Goal: Communication & Community: Answer question/provide support

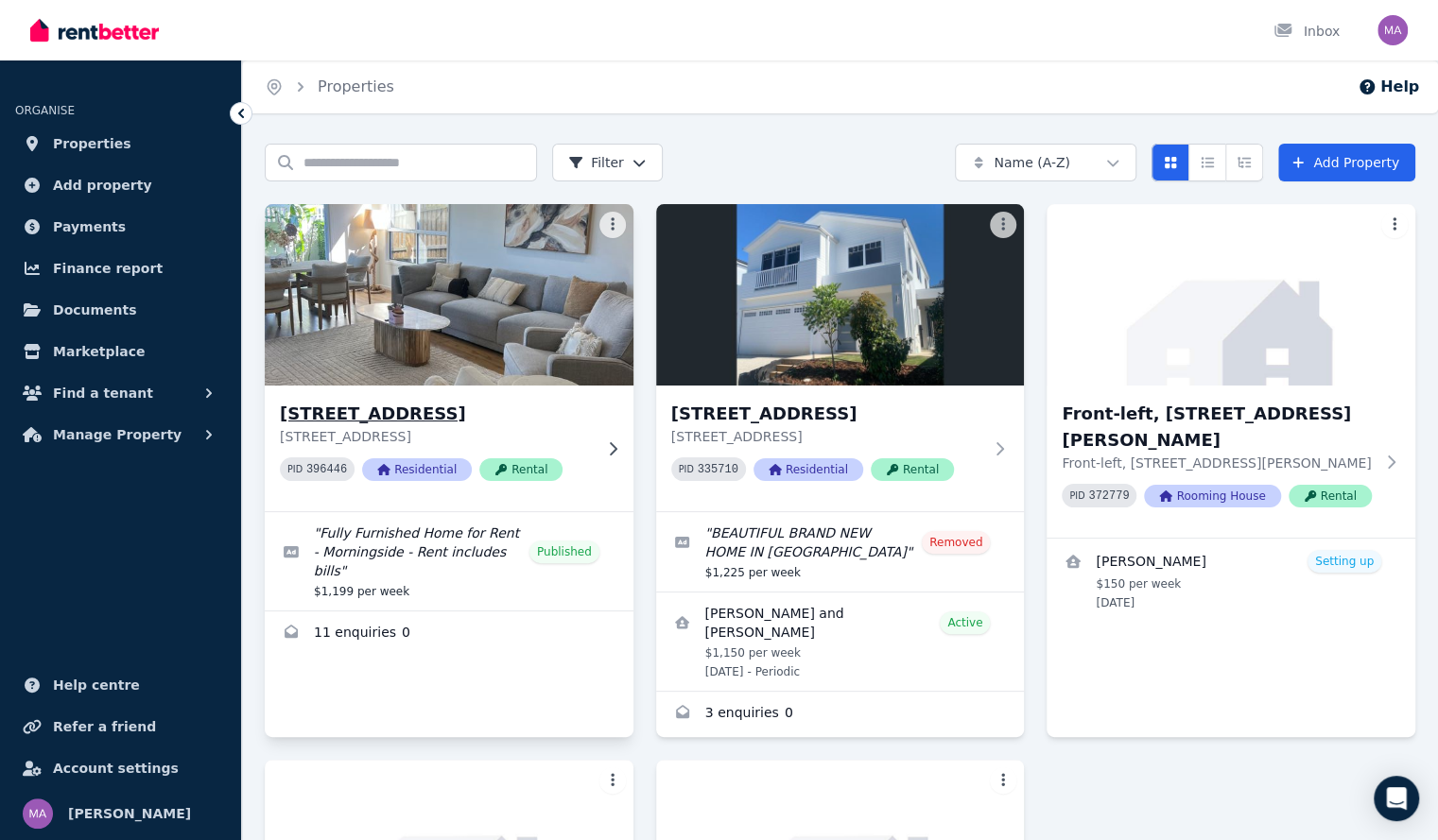
click at [480, 352] on img at bounding box center [448, 295] width 386 height 191
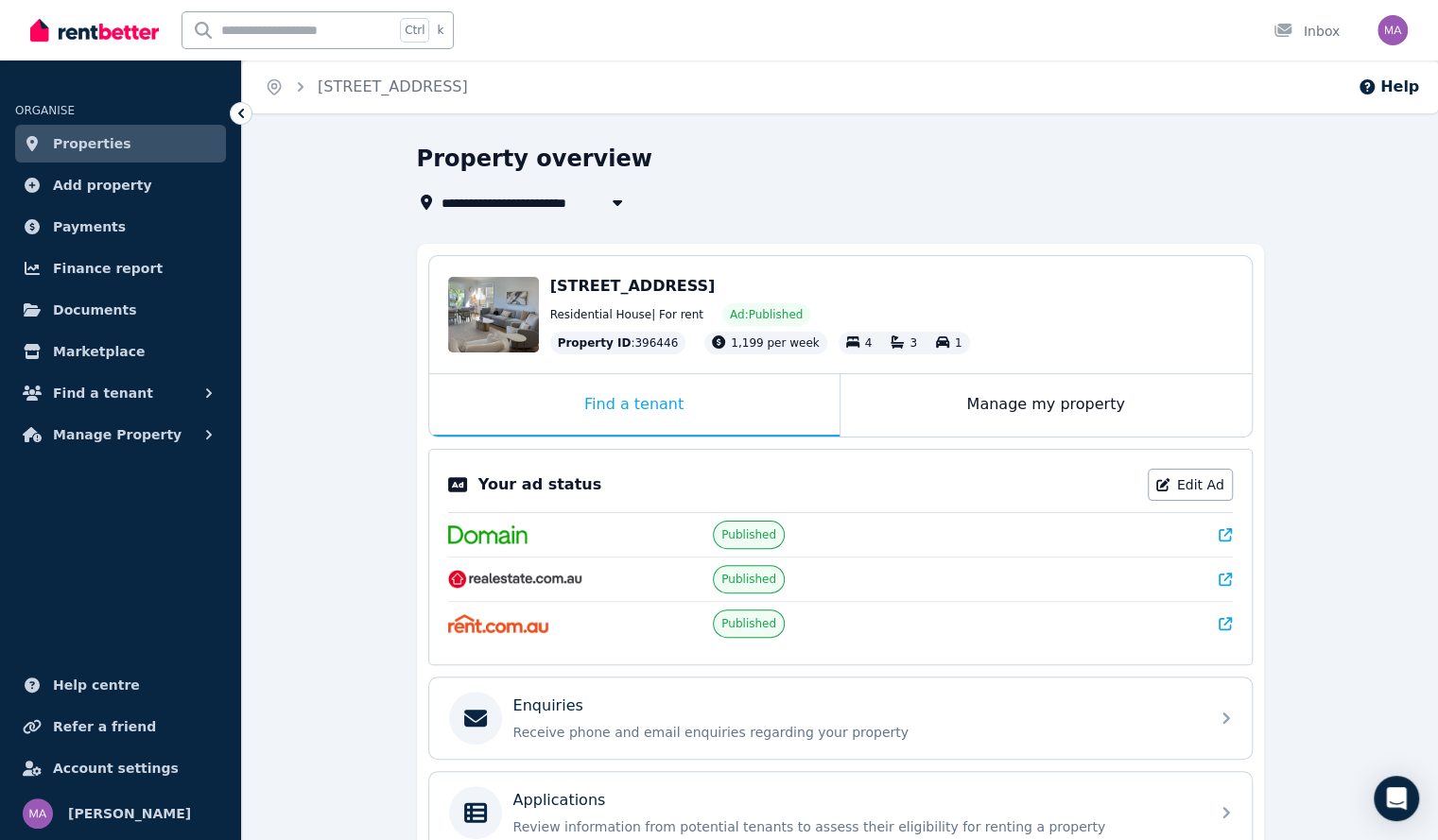
scroll to position [275, 0]
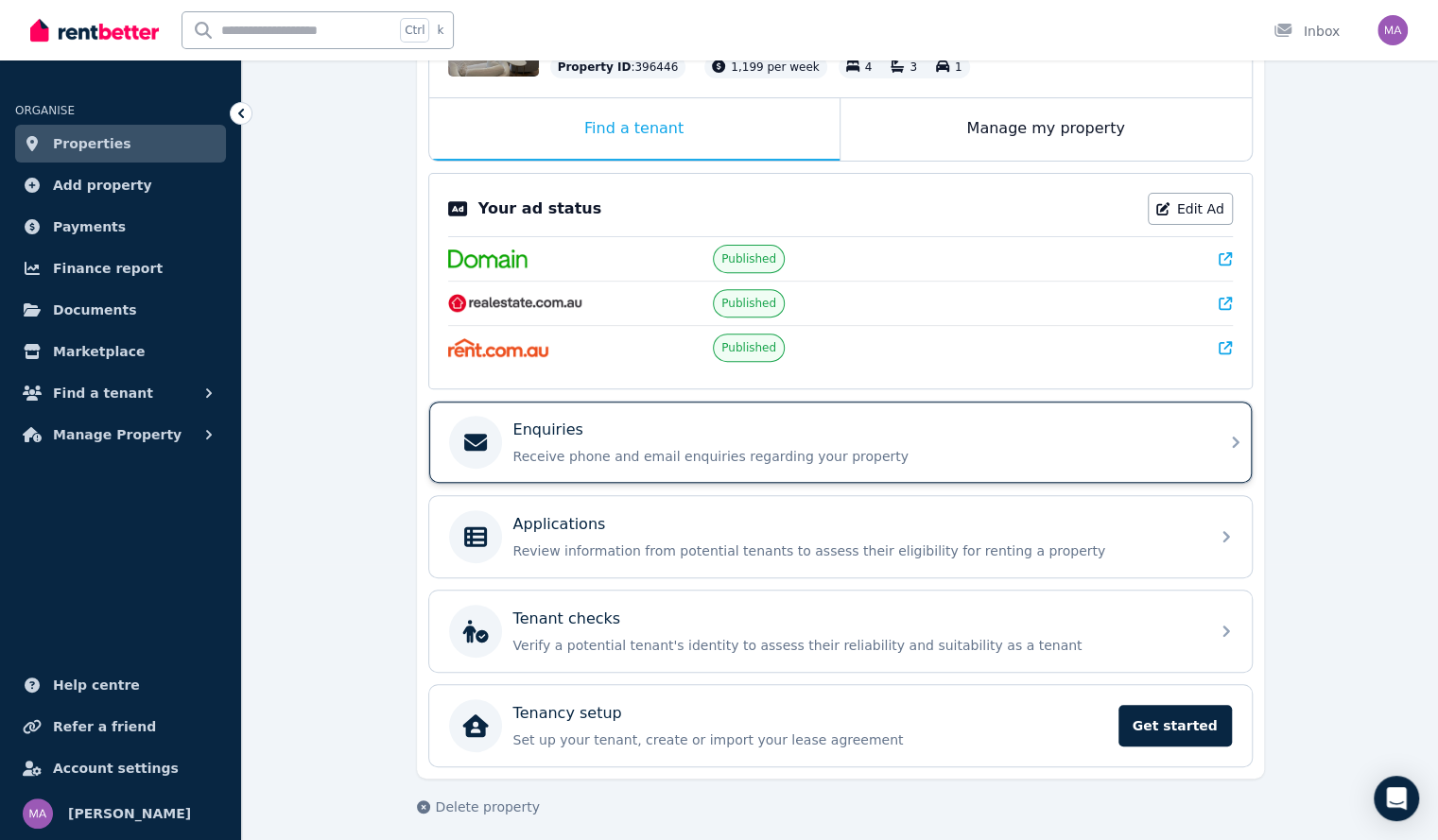
click at [545, 436] on div "Enquiries Receive phone and email enquiries regarding your property" at bounding box center [855, 442] width 684 height 48
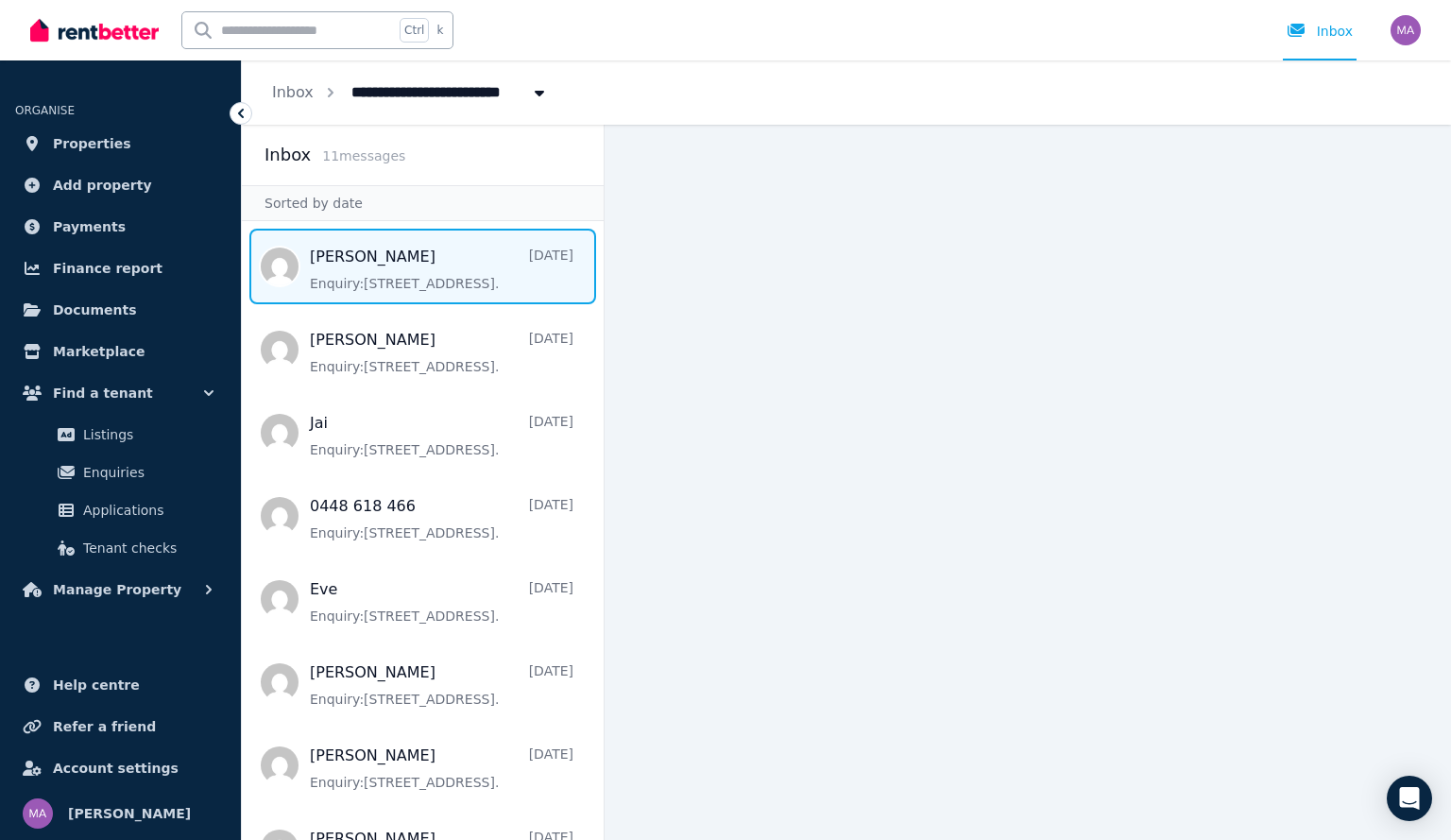
click at [446, 268] on span "Message list" at bounding box center [422, 267] width 362 height 76
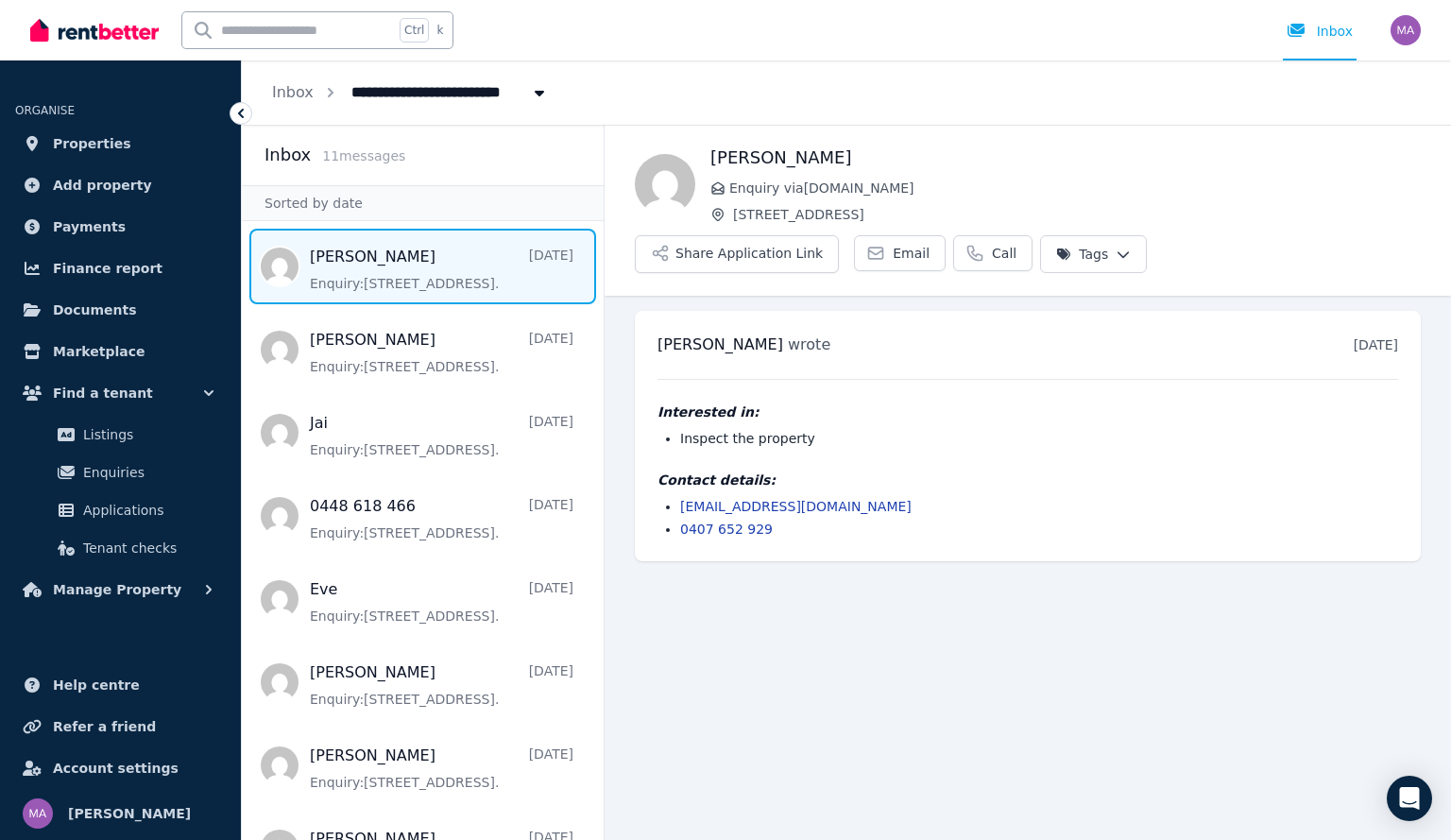
click at [888, 562] on main "Back [PERSON_NAME] Enquiry via [DOMAIN_NAME] [STREET_ADDRESS] Application Link …" at bounding box center [1027, 482] width 847 height 715
click at [871, 648] on main "Back [PERSON_NAME] Enquiry via [DOMAIN_NAME] [STREET_ADDRESS] Application Link …" at bounding box center [1027, 482] width 847 height 715
